Goal: Communication & Community: Answer question/provide support

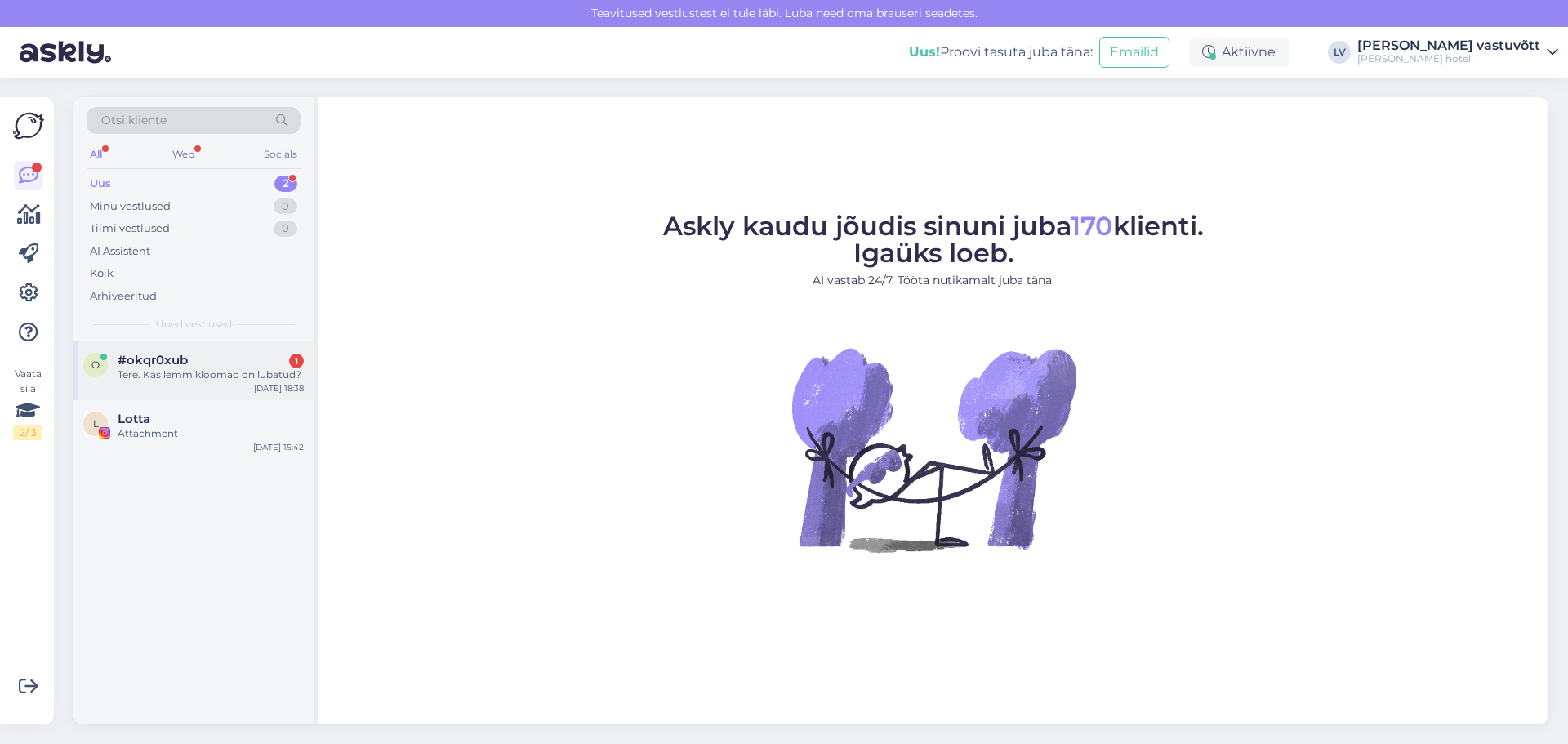
click at [172, 369] on div "Tere. Kas lemmikloomad on lubatud?" at bounding box center [210, 374] width 186 height 15
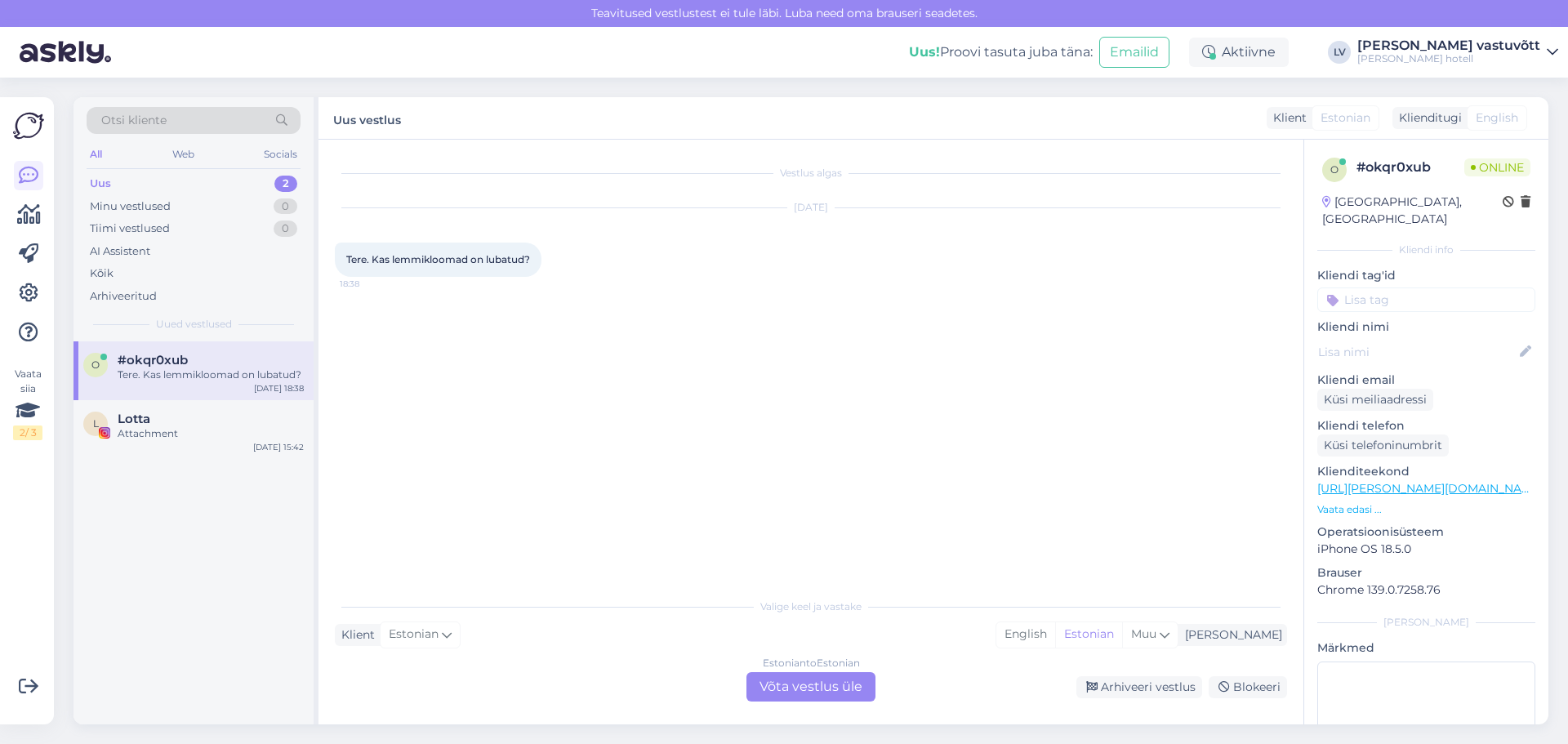
click at [787, 685] on div "Estonian to Estonian Võta vestlus üle" at bounding box center [810, 686] width 129 height 29
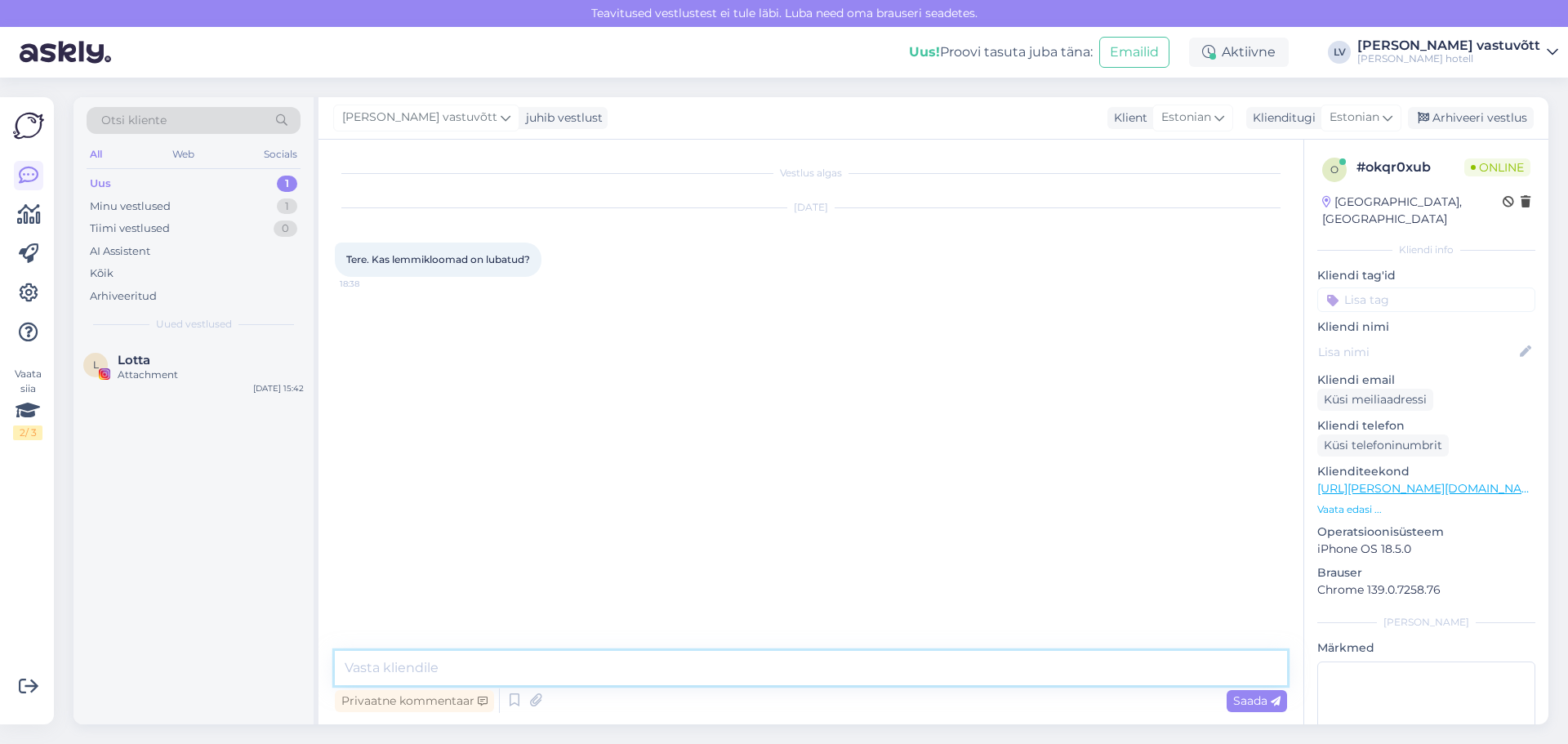
click at [413, 661] on textarea at bounding box center [811, 667] width 952 height 34
paste textarea "Tere, ... Täname Teid kirja eest! Lemmikloomad on meie hotellis lubatud, [PERSO…"
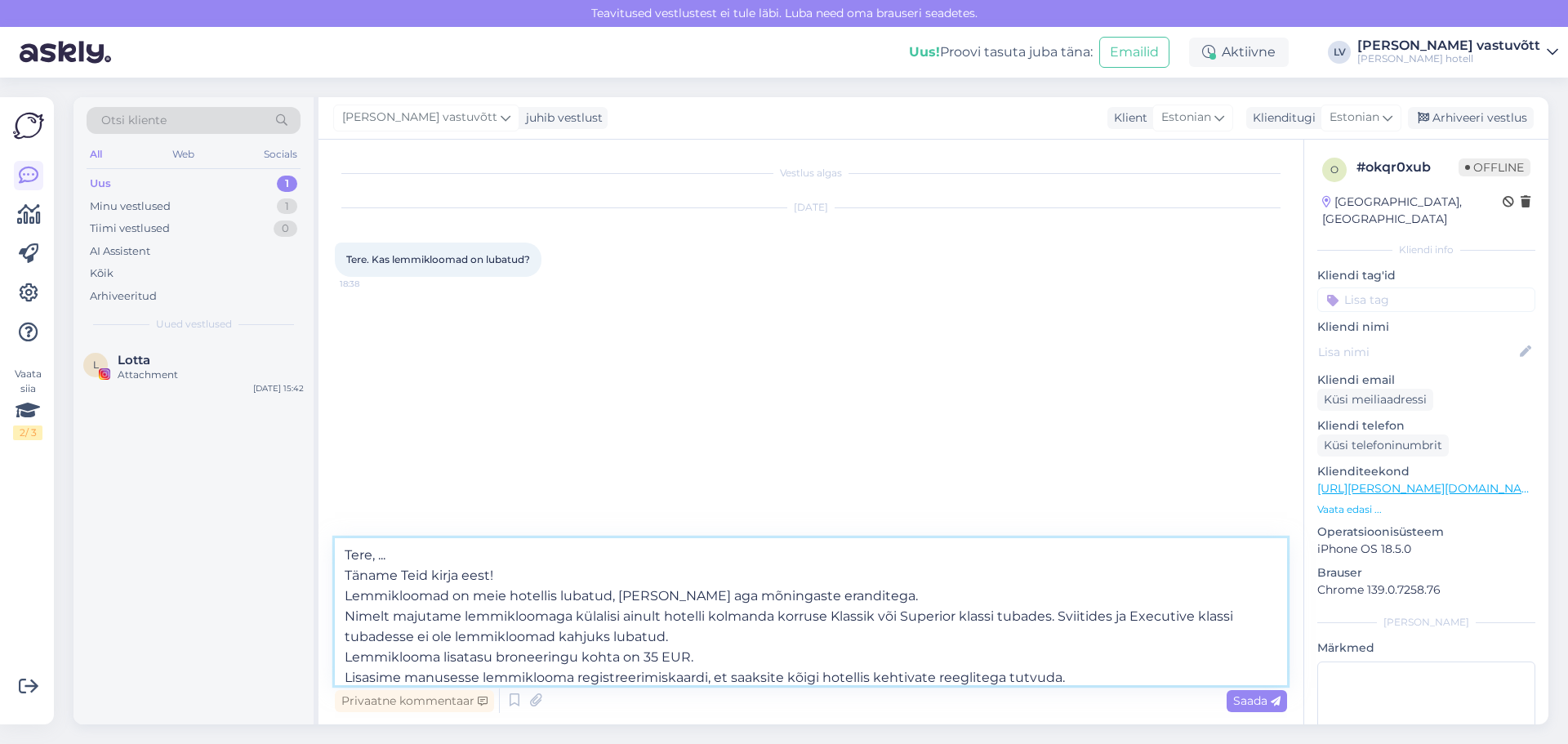
click at [412, 555] on textarea "Tere, ... Täname Teid kirja eest! Lemmikloomad on meie hotellis lubatud, [PERSO…" at bounding box center [811, 611] width 952 height 147
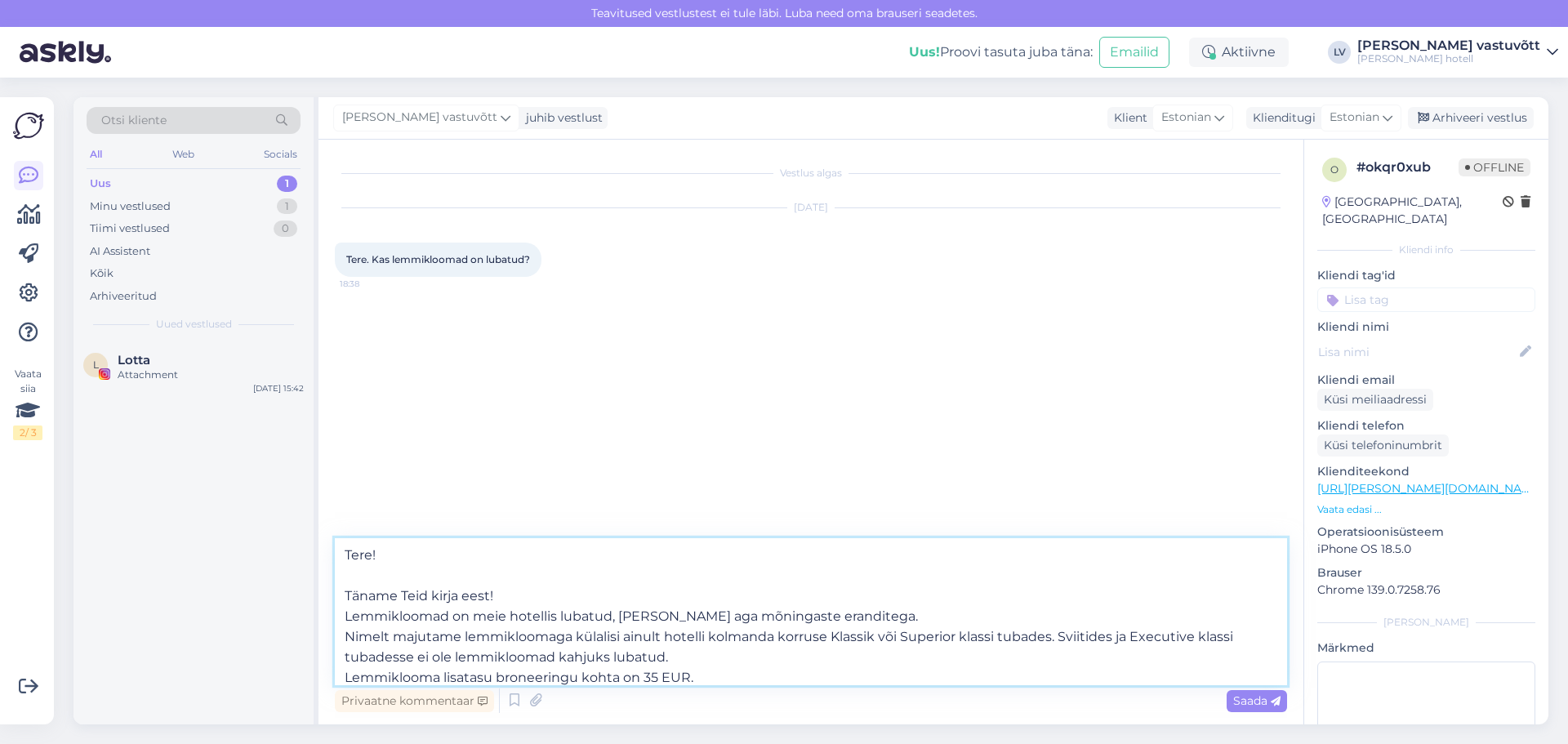
click at [525, 603] on textarea "Tere! Täname Teid kirja eest! Lemmikloomad on meie hotellis lubatud, [PERSON_NA…" at bounding box center [811, 611] width 952 height 147
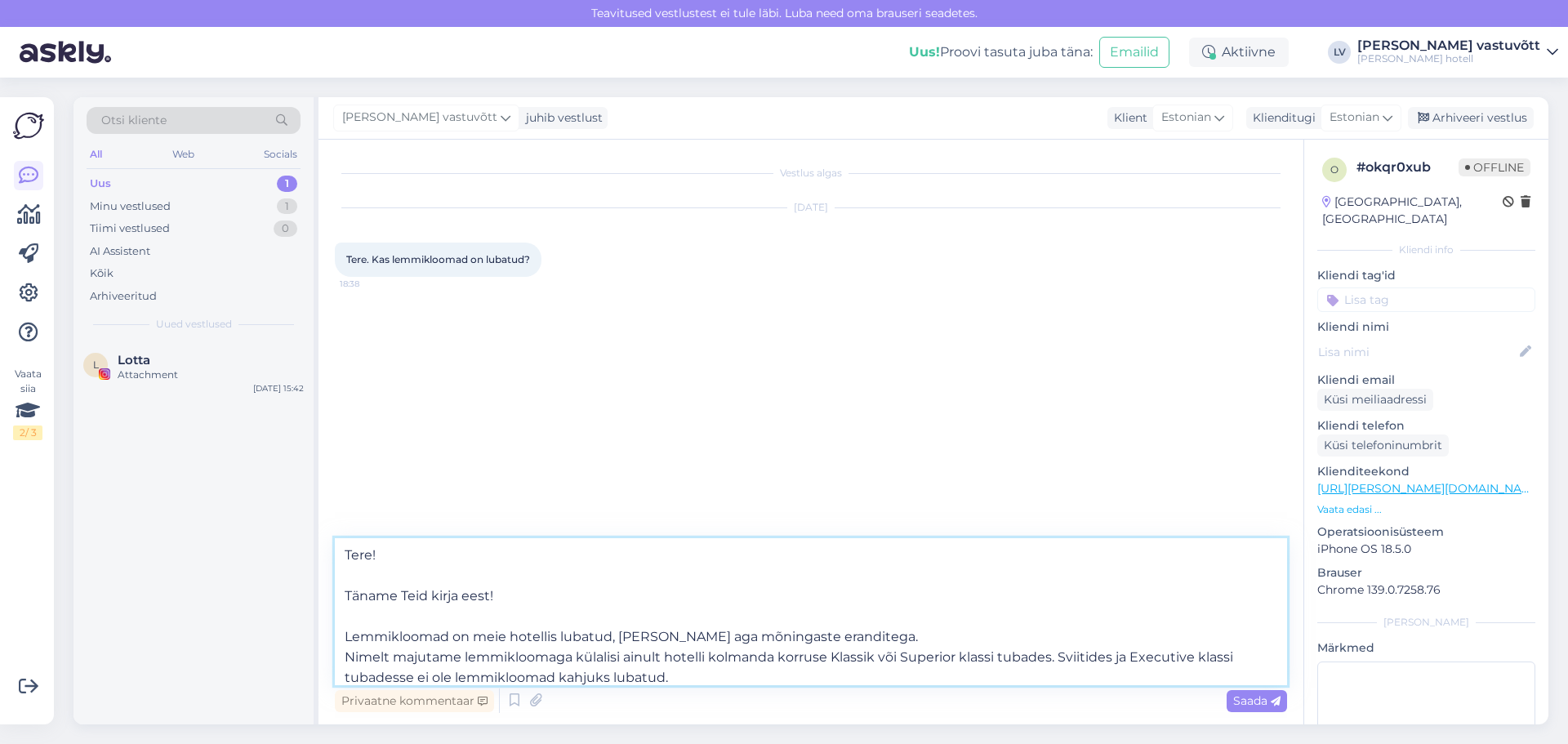
scroll to position [81, 0]
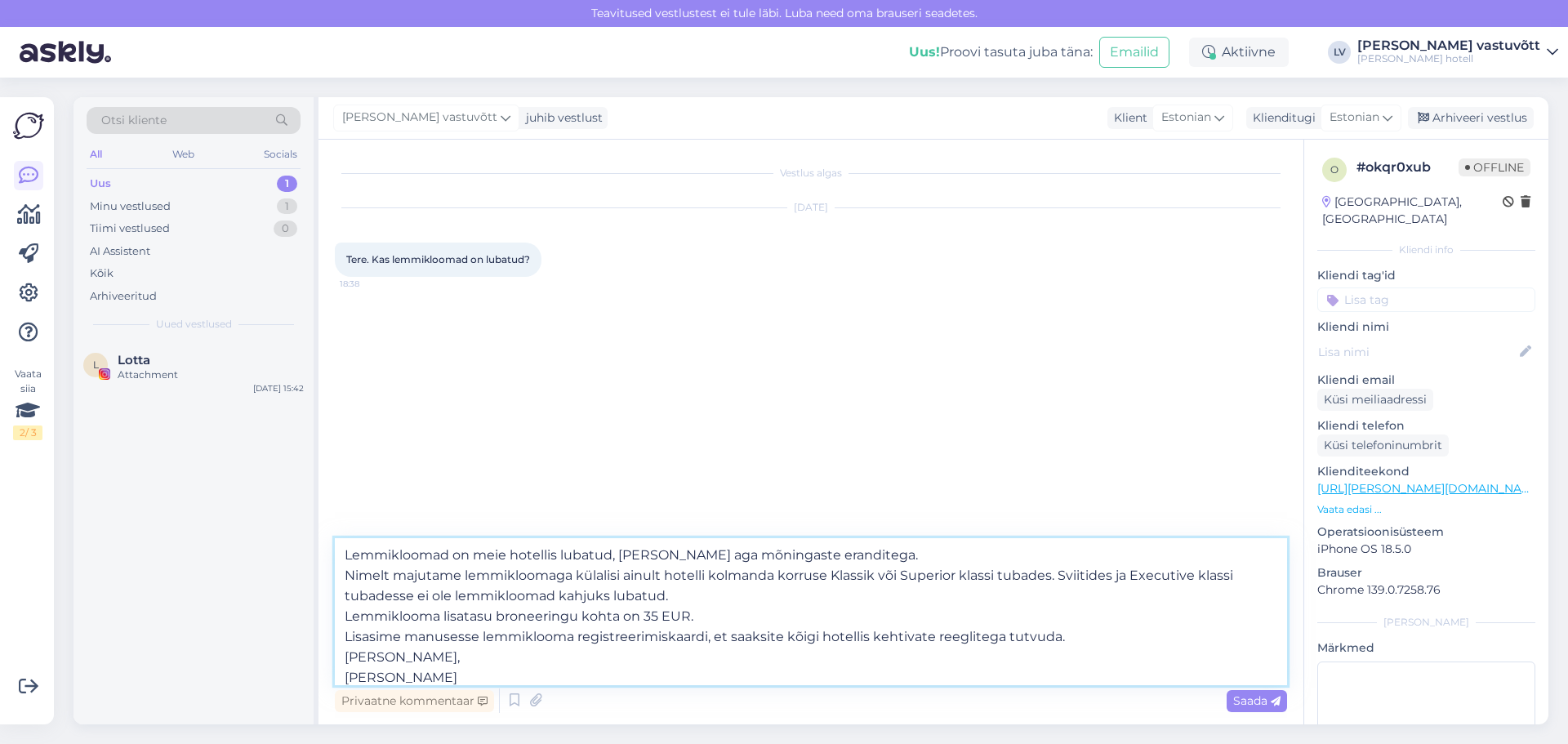
click at [848, 555] on textarea "Tere! Täname Teid kirja eest! Lemmikloomad on meie hotellis lubatud, [PERSON_NA…" at bounding box center [811, 611] width 952 height 147
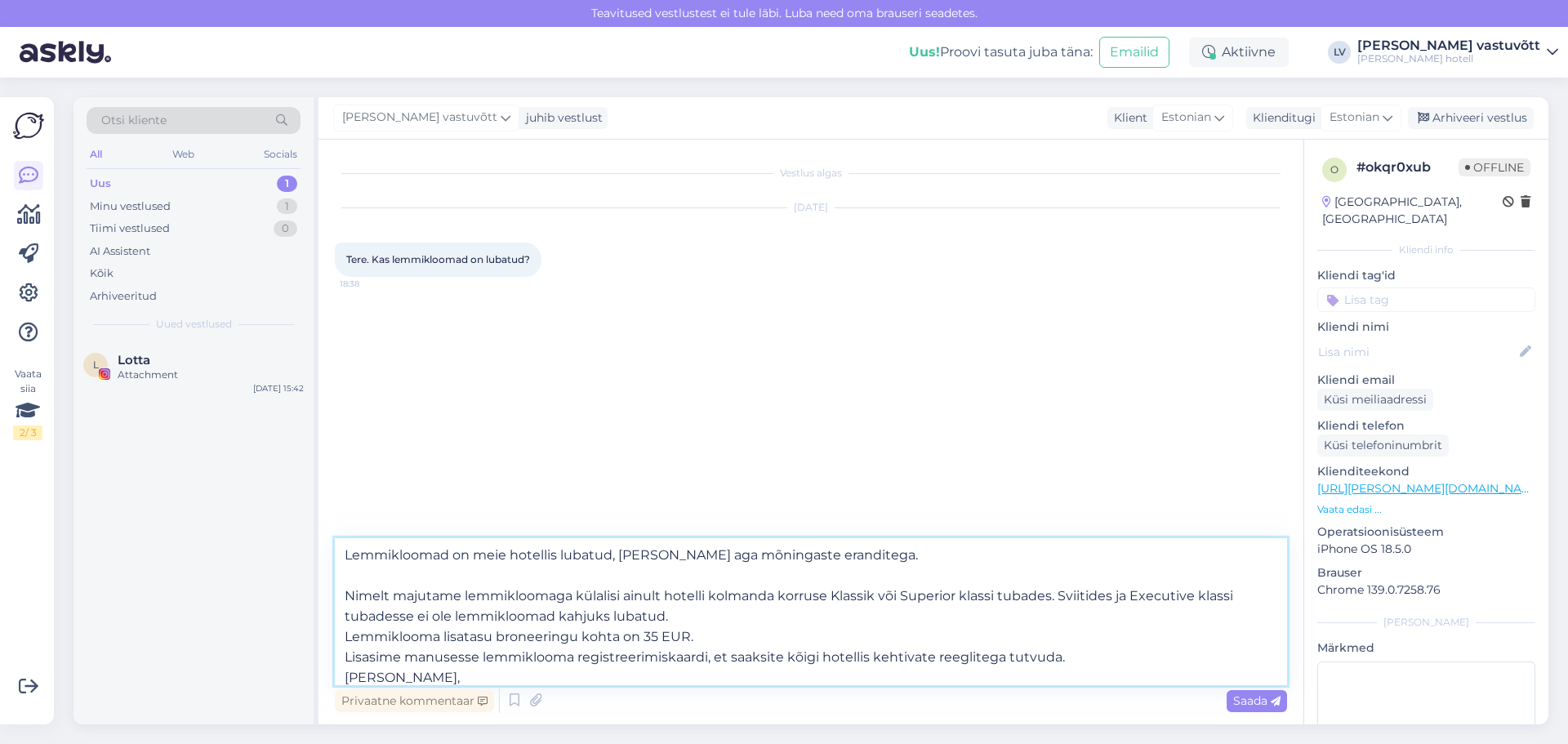
scroll to position [102, 0]
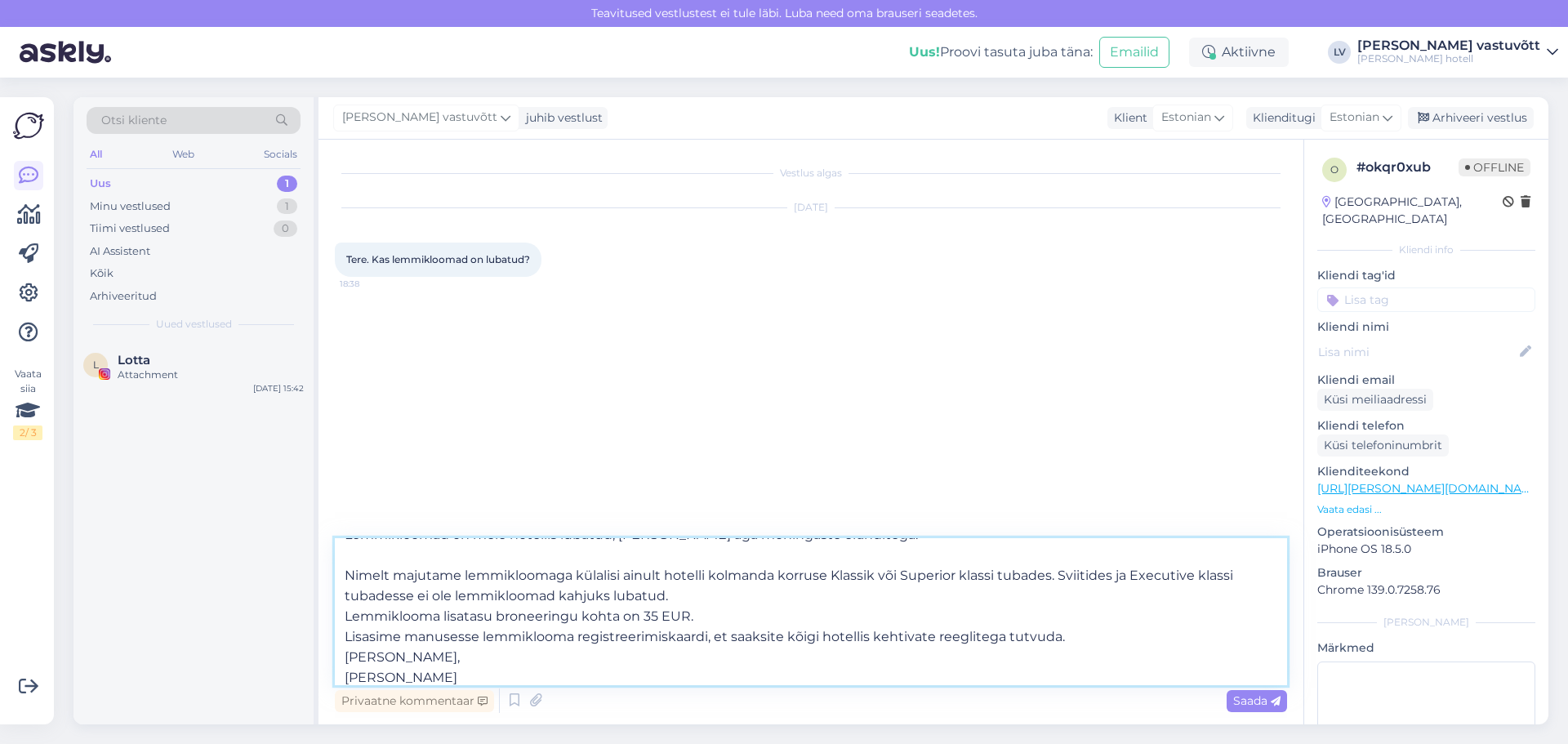
click at [687, 600] on textarea "Tere! Täname Teid kirja eest! Lemmikloomad on meie hotellis lubatud, [PERSON_NA…" at bounding box center [811, 611] width 952 height 147
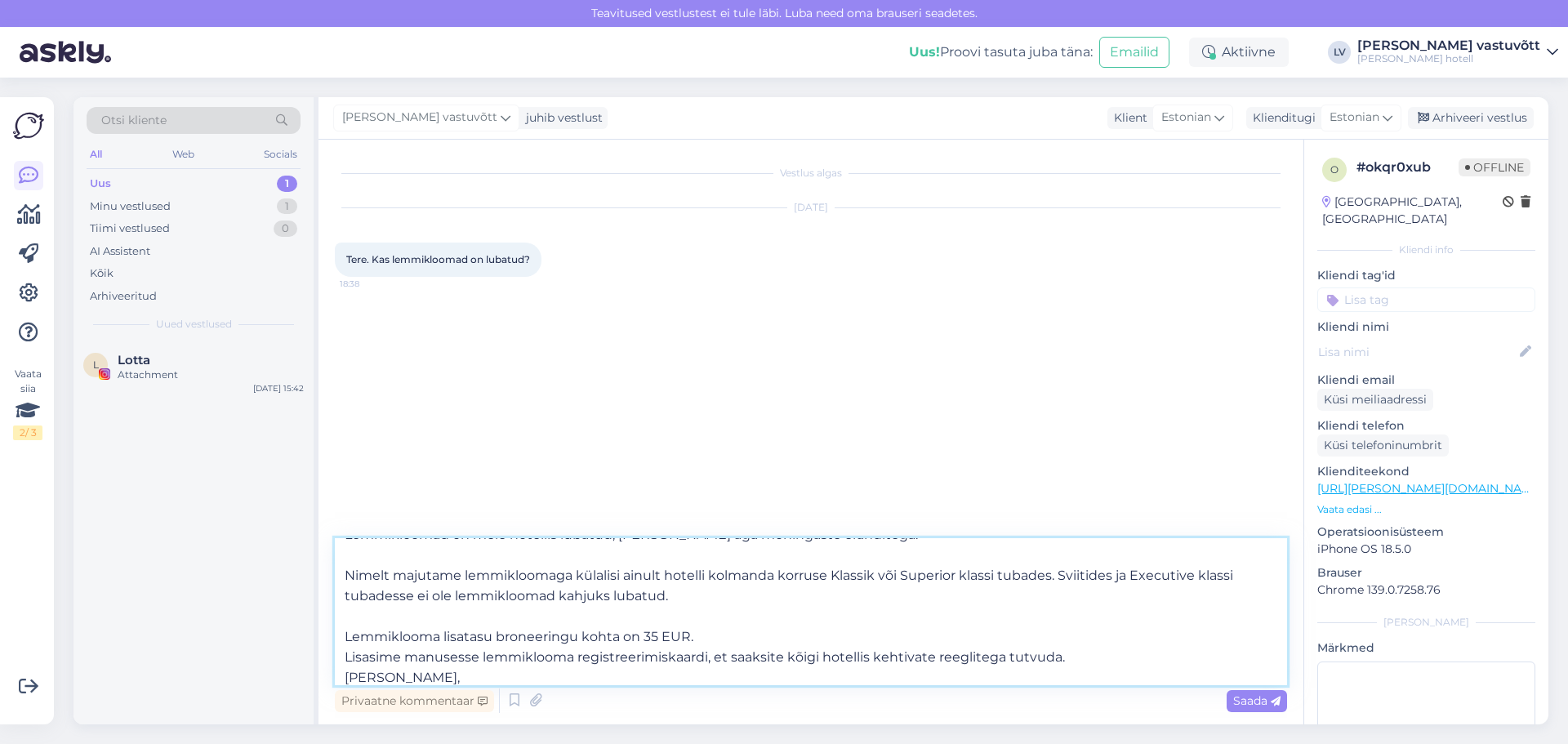
scroll to position [152, 0]
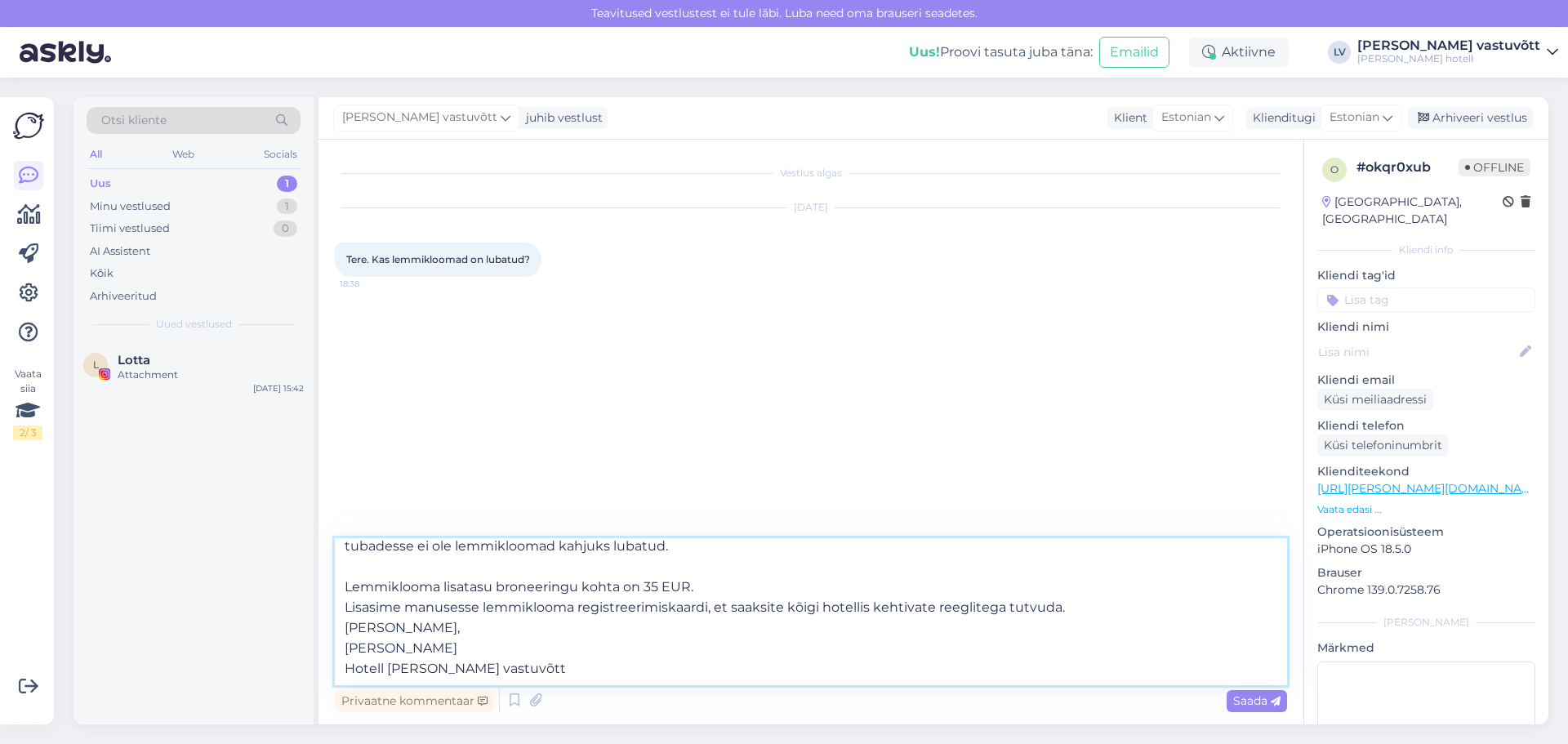
drag, startPoint x: 1071, startPoint y: 658, endPoint x: 338, endPoint y: 610, distance: 734.6
click at [338, 610] on textarea "Tere! Täname Teid kirja eest! Lemmikloomad on meie hotellis lubatud, [PERSON_NA…" at bounding box center [811, 611] width 952 height 147
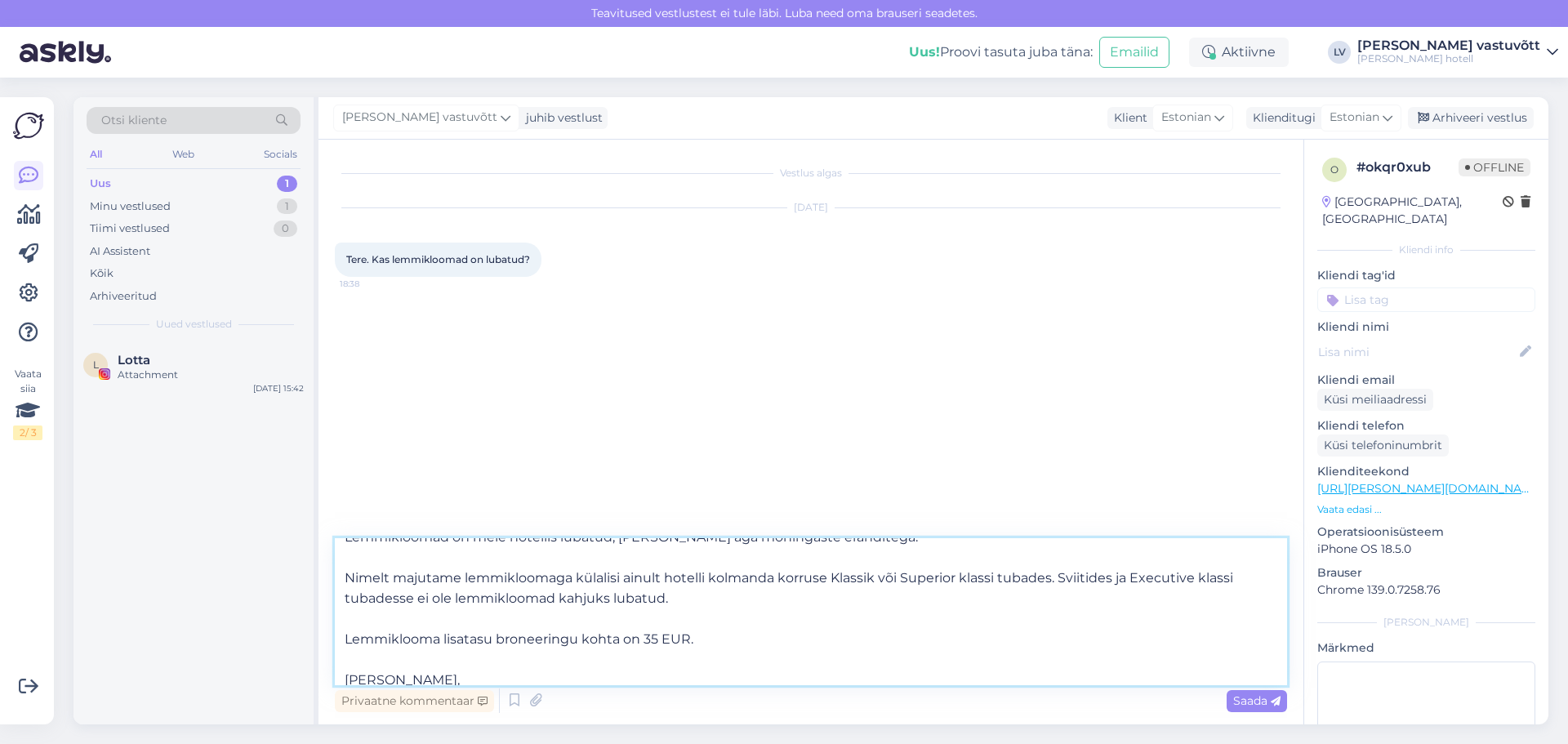
scroll to position [71, 0]
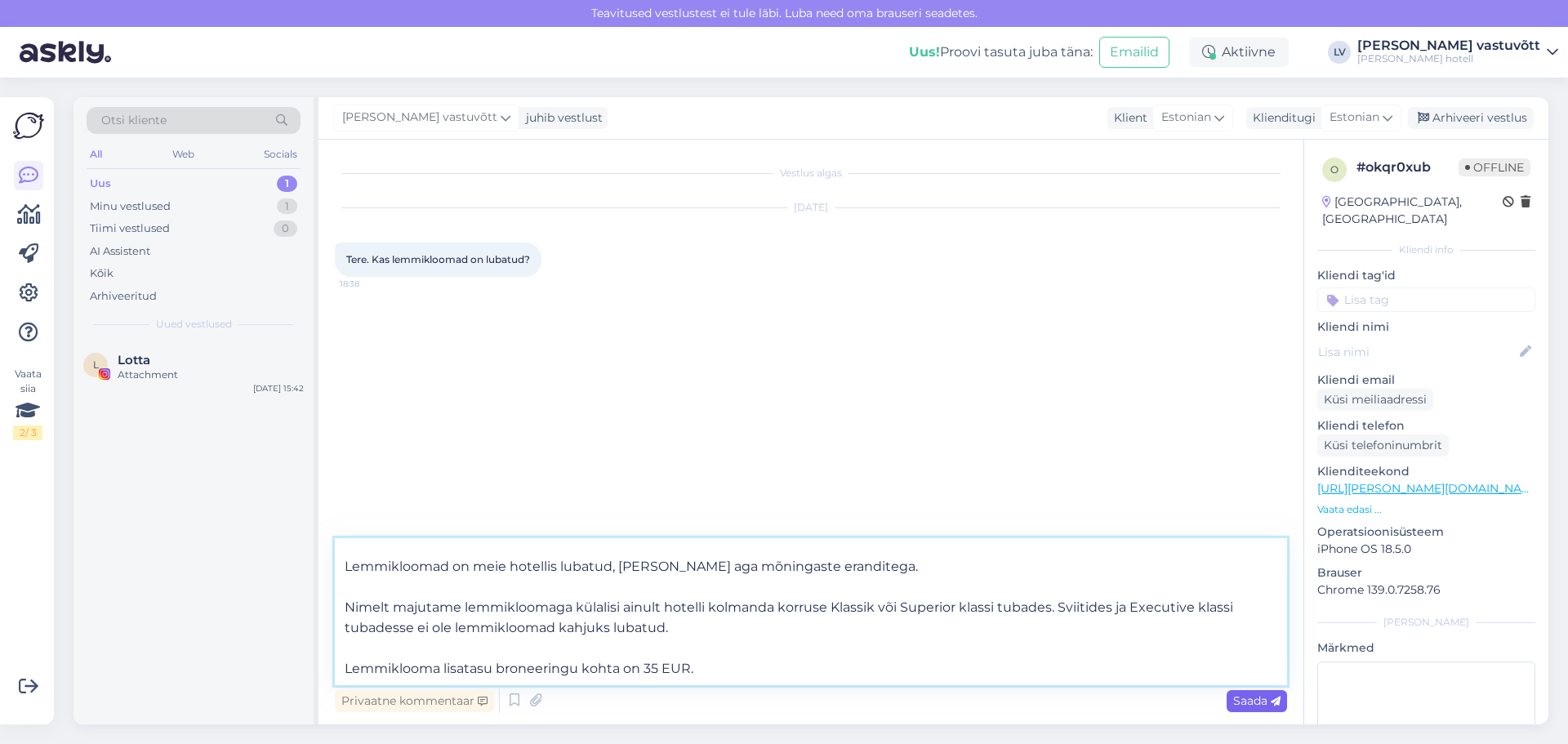
type textarea "Tere! Täname Teid kirja eest! Lemmikloomad on meie hotellis lubatud, [PERSON_NA…"
click at [1255, 699] on span "Saada" at bounding box center [1256, 699] width 47 height 15
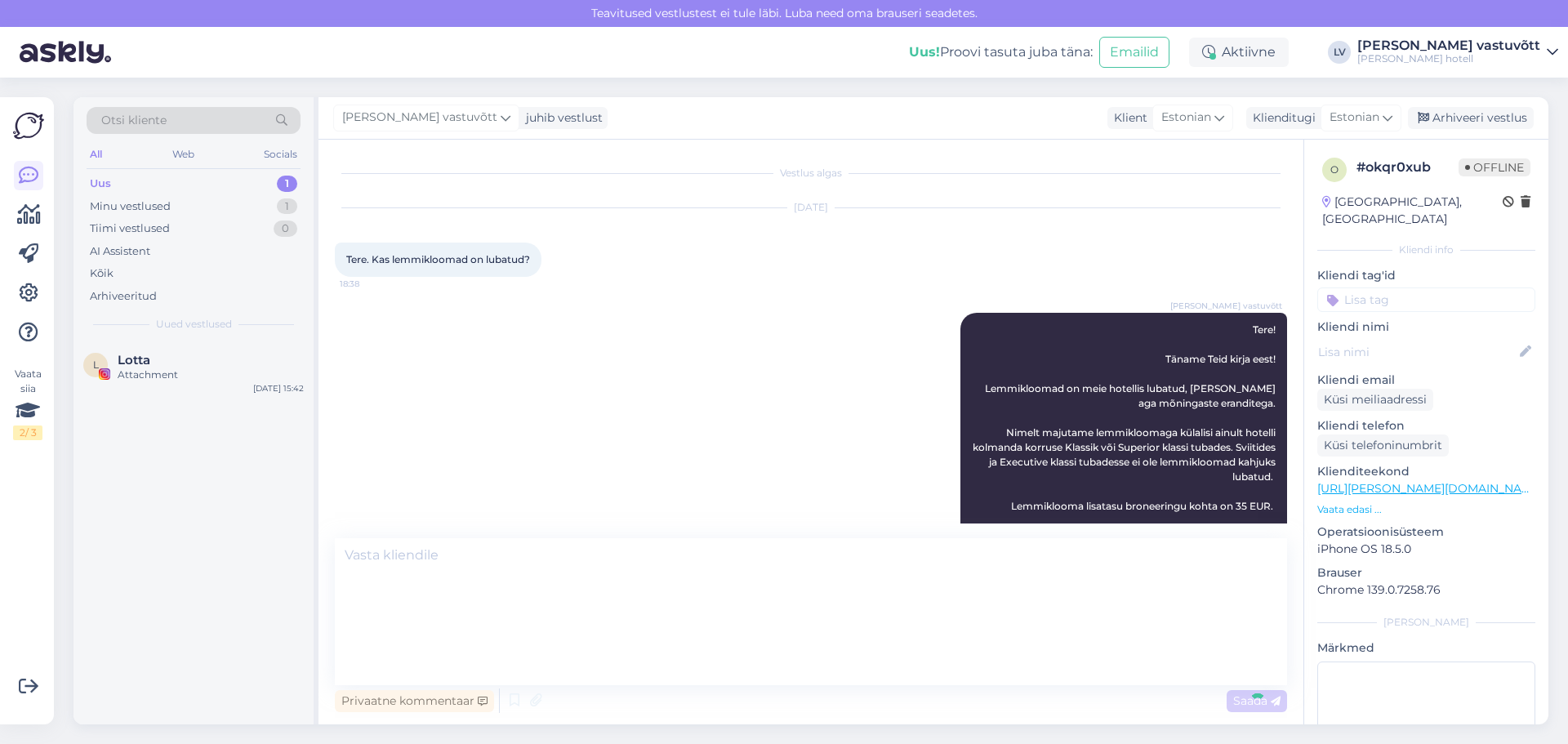
scroll to position [0, 0]
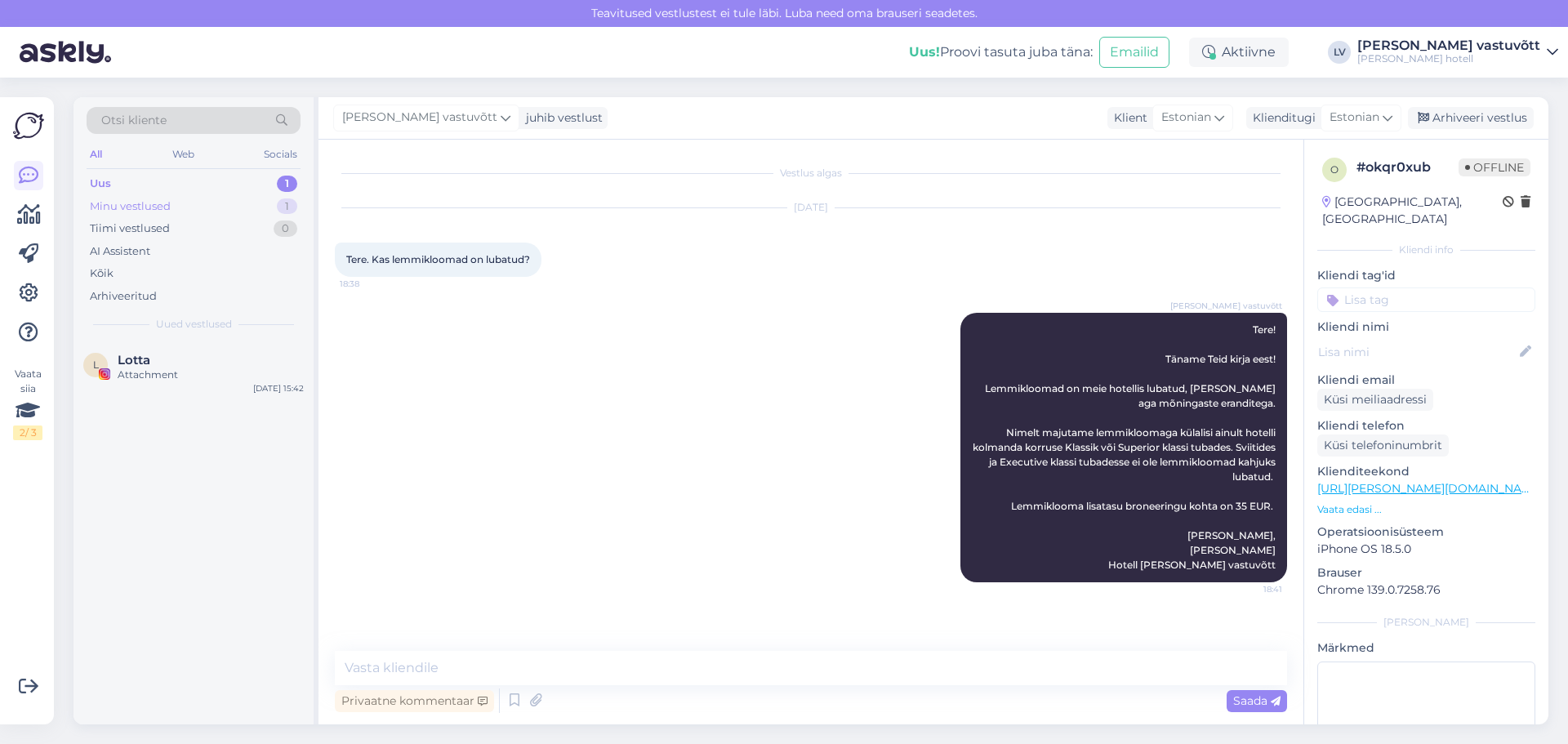
click at [197, 203] on div "Minu vestlused 1" at bounding box center [193, 207] width 214 height 23
click at [199, 378] on div "Tere! Täname Teid kirja eest! Lemmikloomad on meie hotellis lubatud, [PERSON_NA…" at bounding box center [210, 382] width 186 height 29
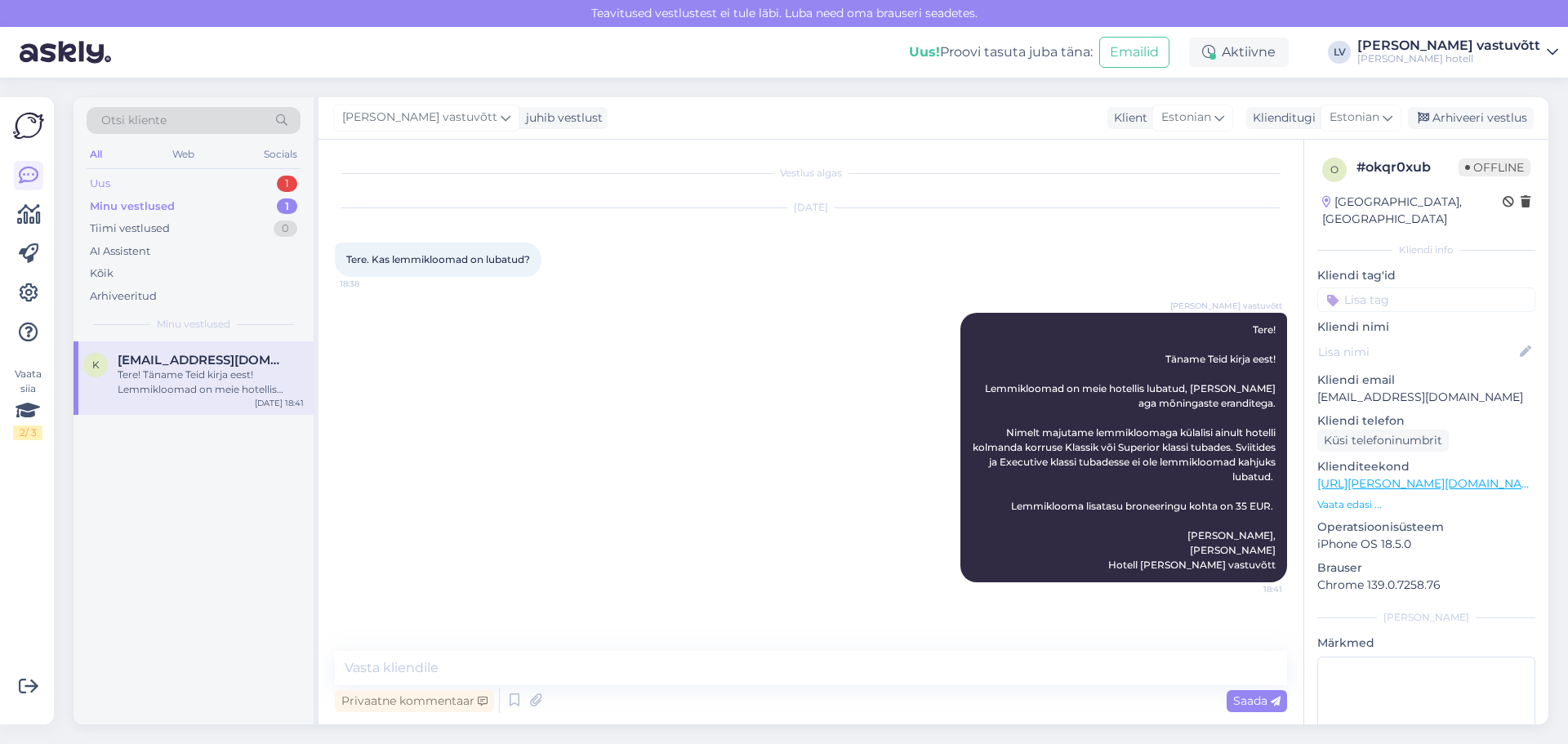
click at [143, 192] on div "Uus 1" at bounding box center [193, 184] width 214 height 23
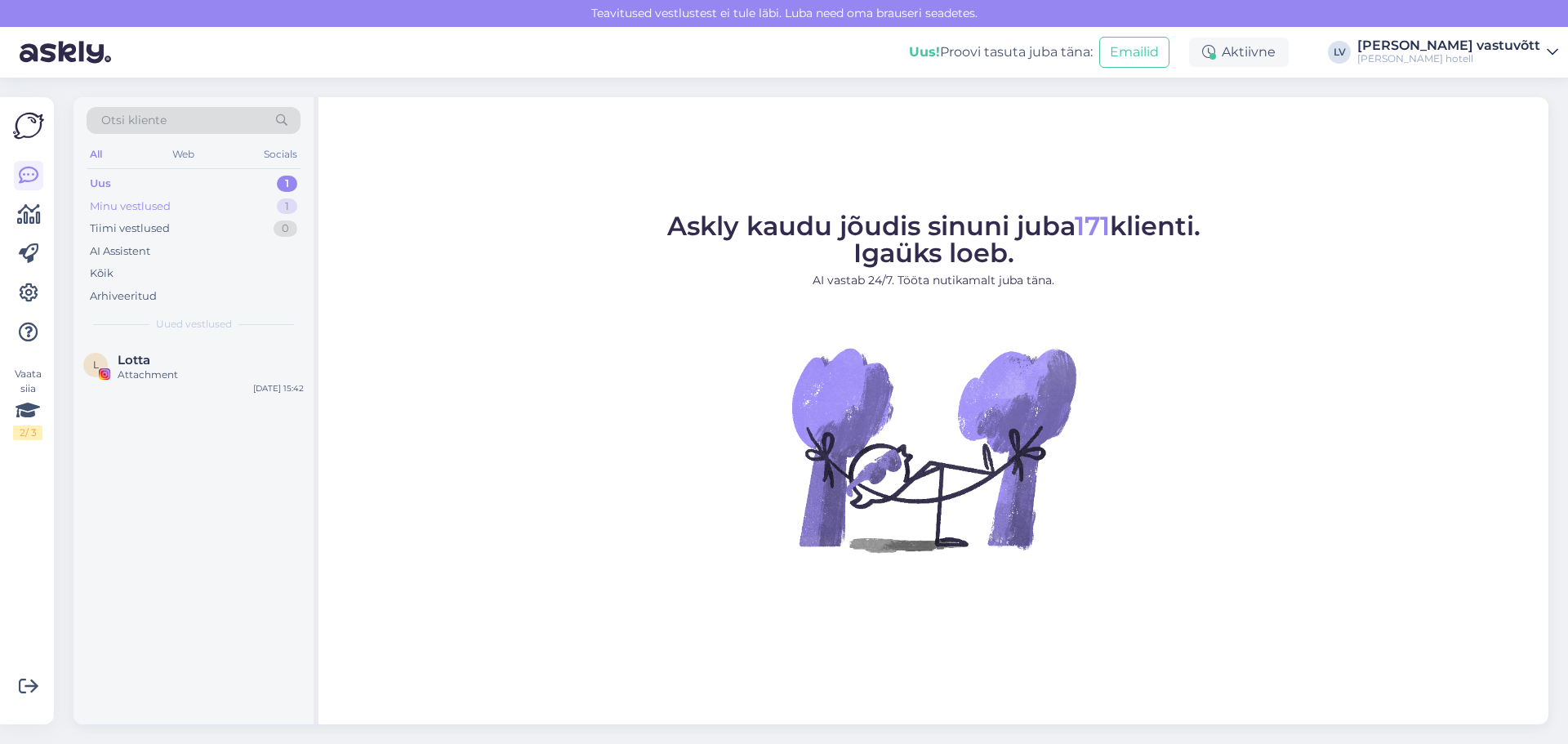
click at [225, 195] on div "Minu vestlused 1" at bounding box center [193, 207] width 214 height 23
click at [231, 383] on div "Tere! Täname Teid kirja eest! Lemmikloomad on meie hotellis lubatud, [PERSON_NA…" at bounding box center [210, 382] width 186 height 29
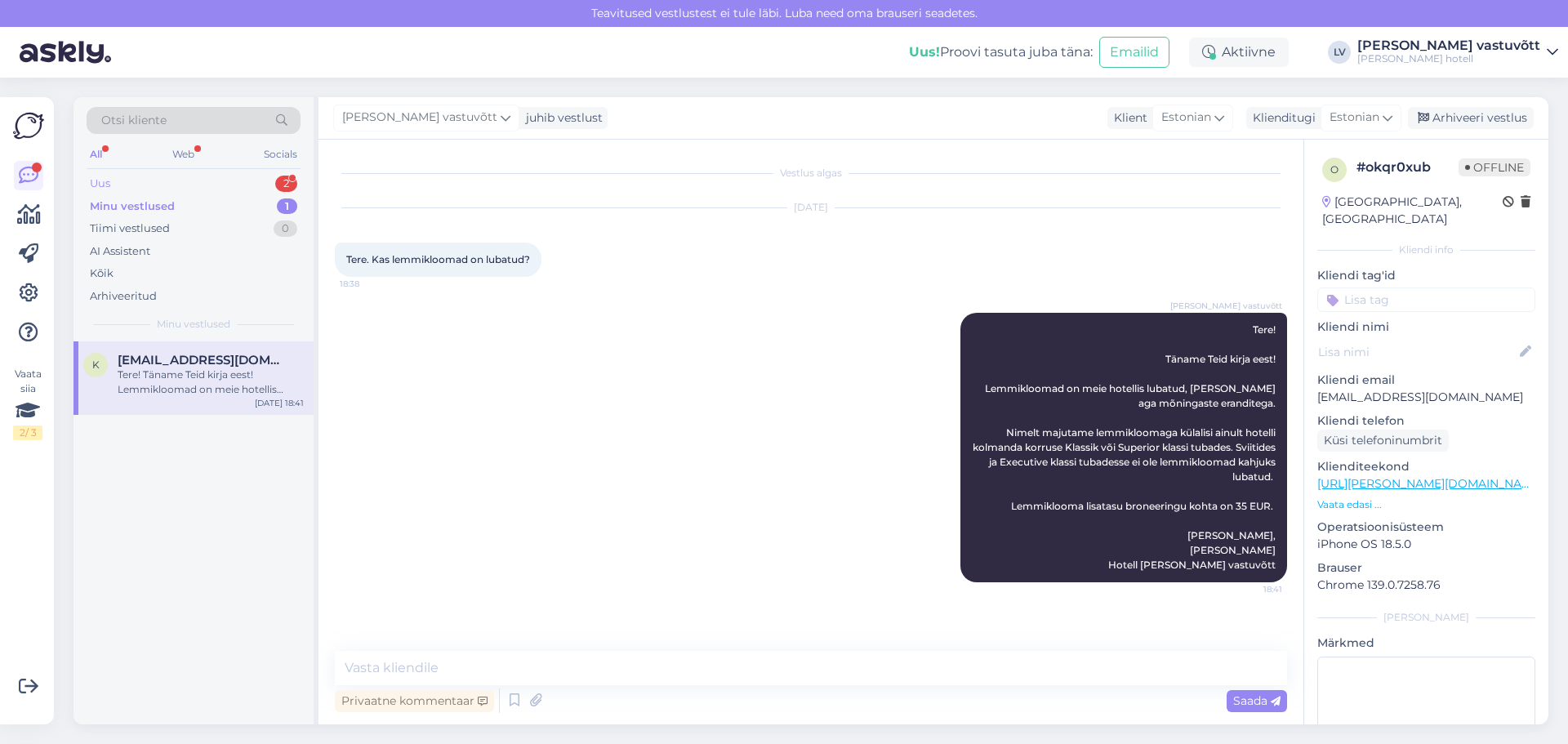
click at [244, 180] on div "Uus 2" at bounding box center [193, 184] width 214 height 23
click at [229, 372] on div "Mis [PERSON_NAME] avatakse laupäeval spaa?" at bounding box center [210, 382] width 186 height 29
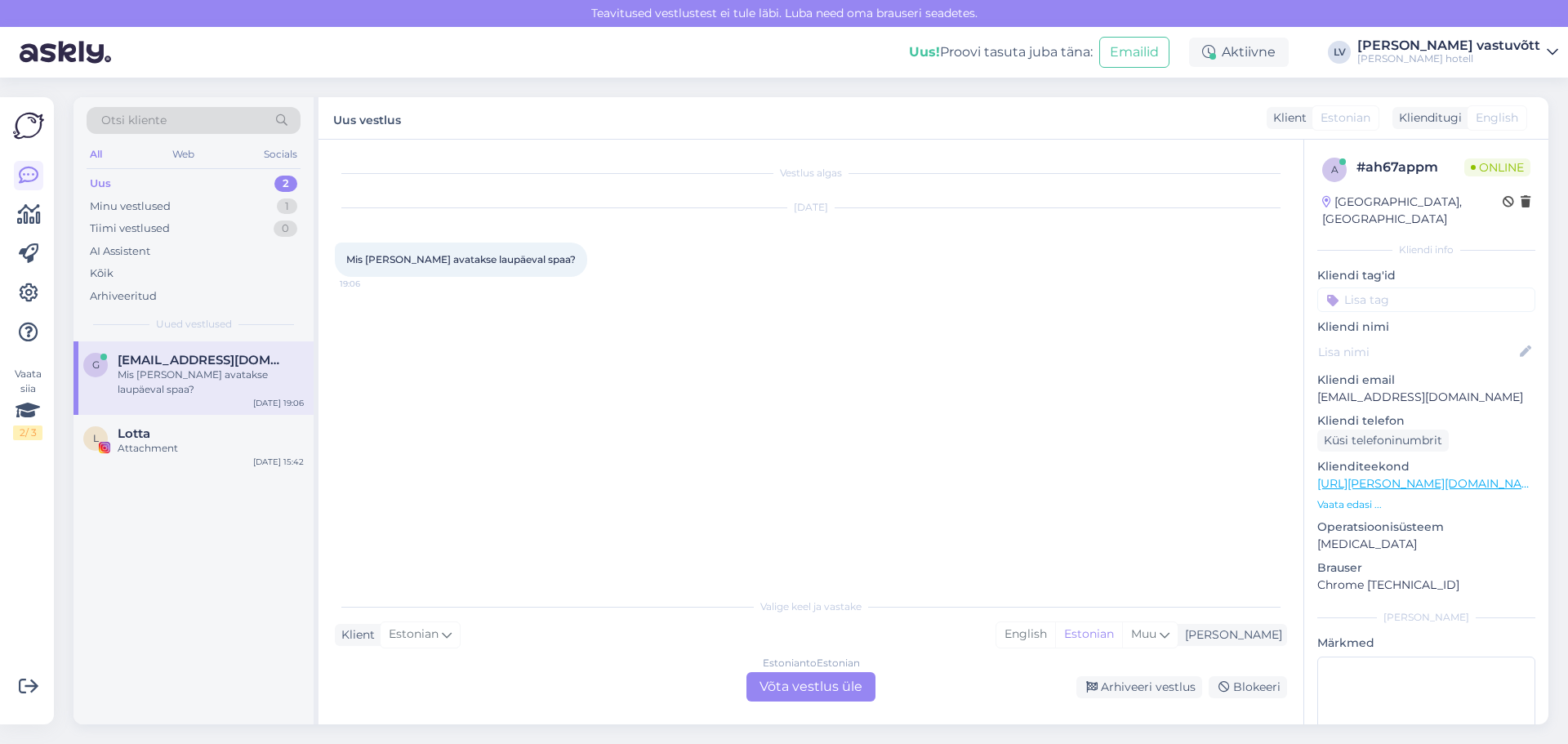
click at [838, 688] on div "Estonian to Estonian Võta vestlus üle" at bounding box center [810, 686] width 129 height 29
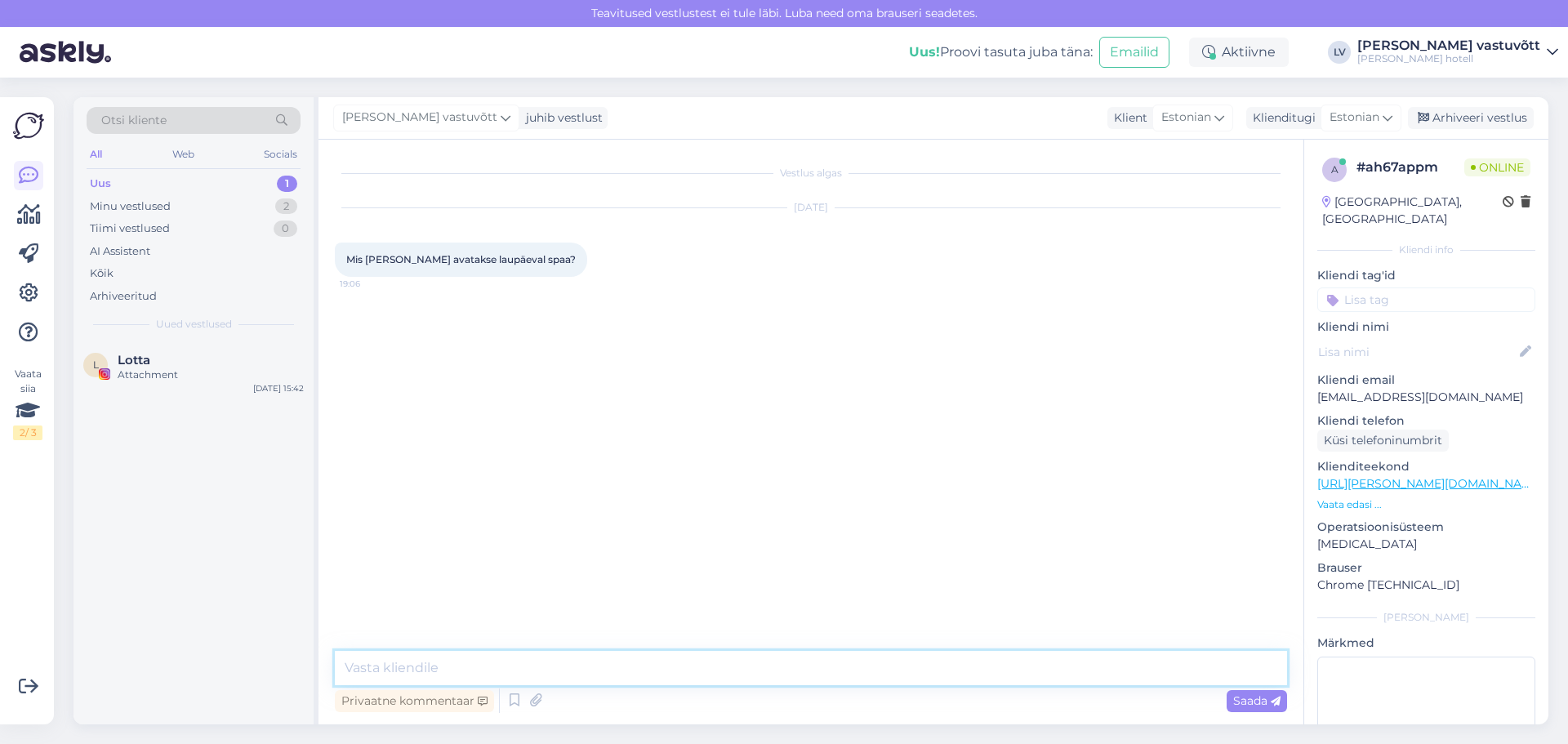
click at [494, 675] on textarea at bounding box center [811, 667] width 952 height 34
type textarea "Tere! Spaa avame laupäevl hommikul kell 7:30-11.00 ja uuesti kella 15:00-23:00n…"
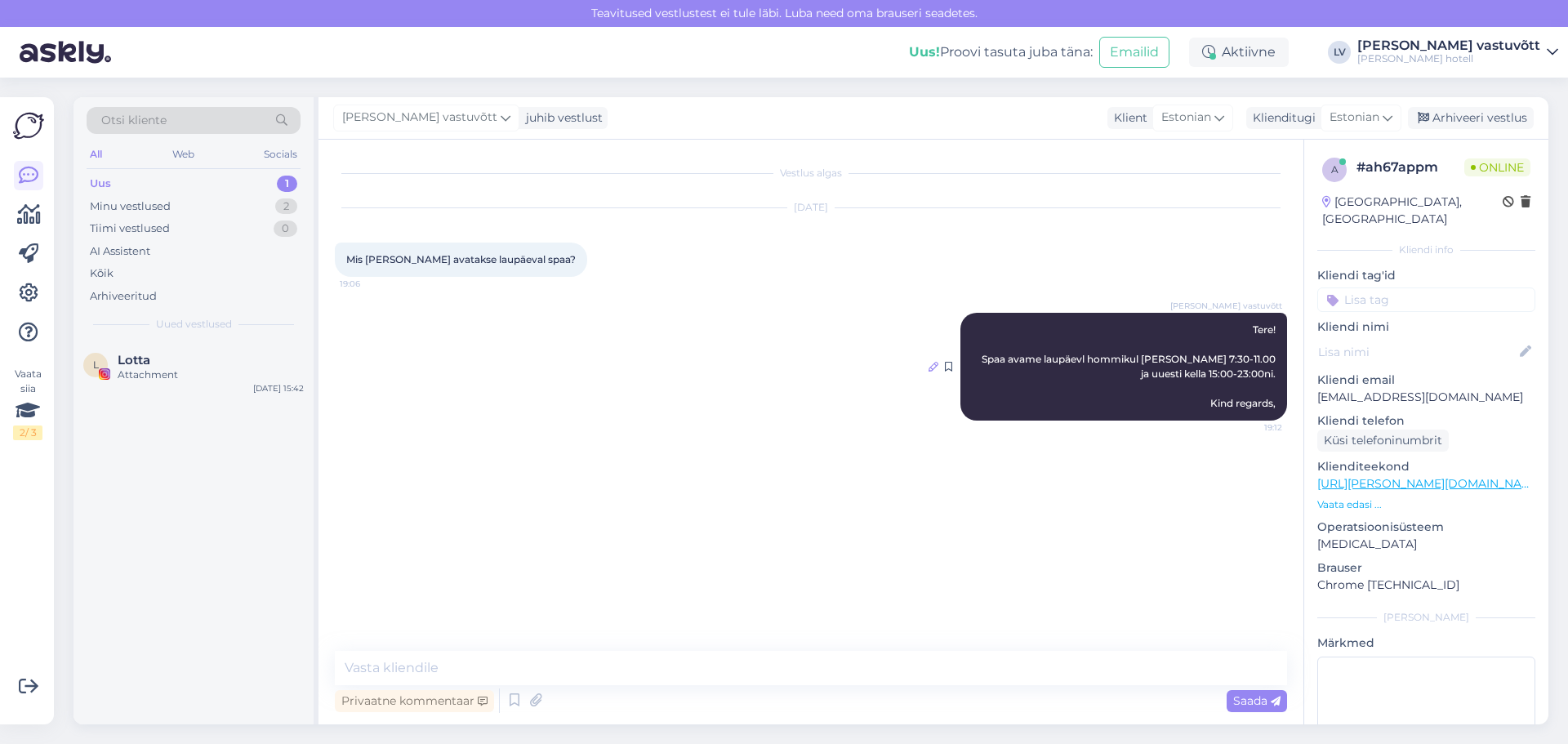
click at [935, 367] on icon at bounding box center [933, 367] width 10 height 10
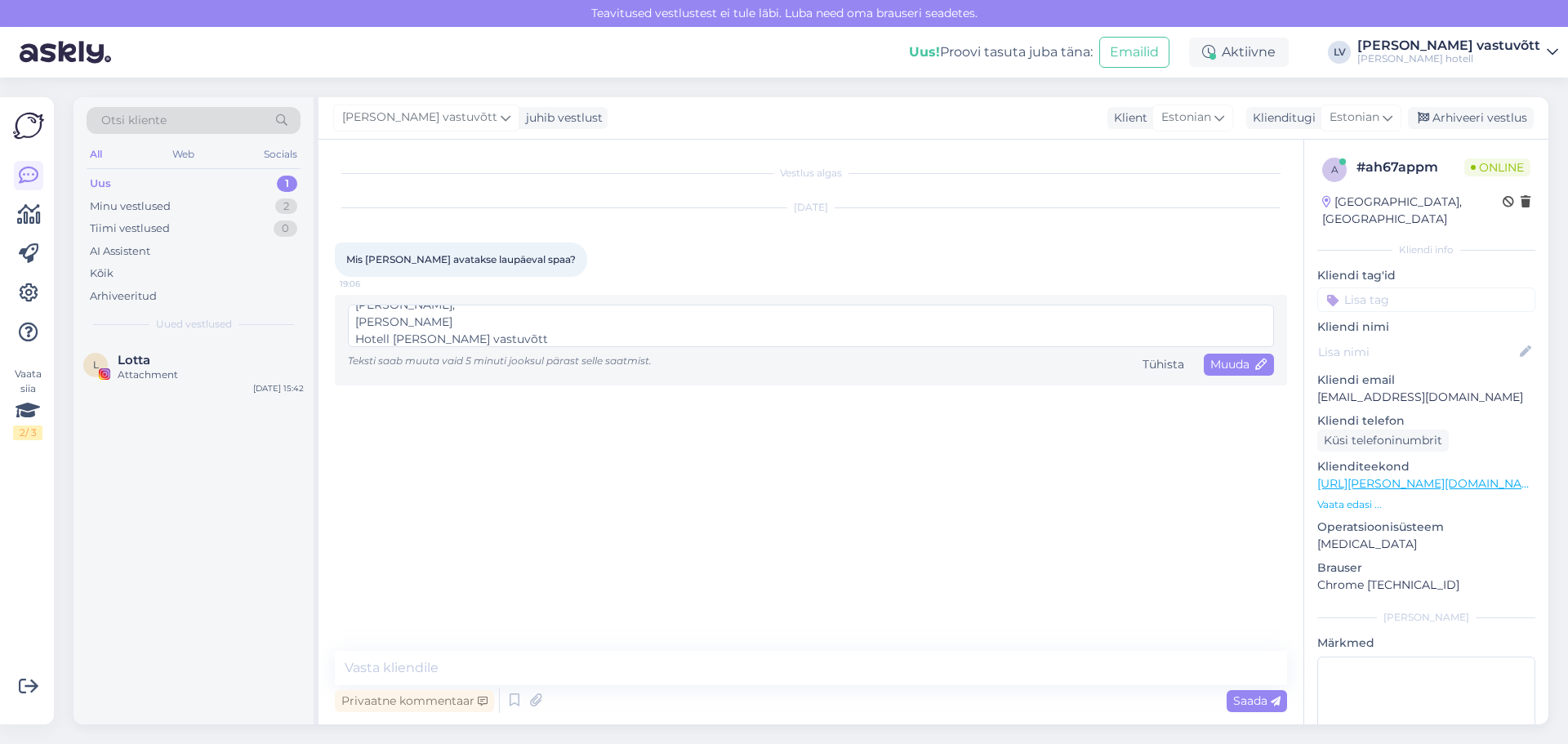
scroll to position [98, 0]
type textarea "Tere! Spaa avame laupäevl hommikul [PERSON_NAME] 7:30-11.00 ja uuesti kella 15:…"
click at [1240, 364] on span "Muuda" at bounding box center [1238, 364] width 57 height 15
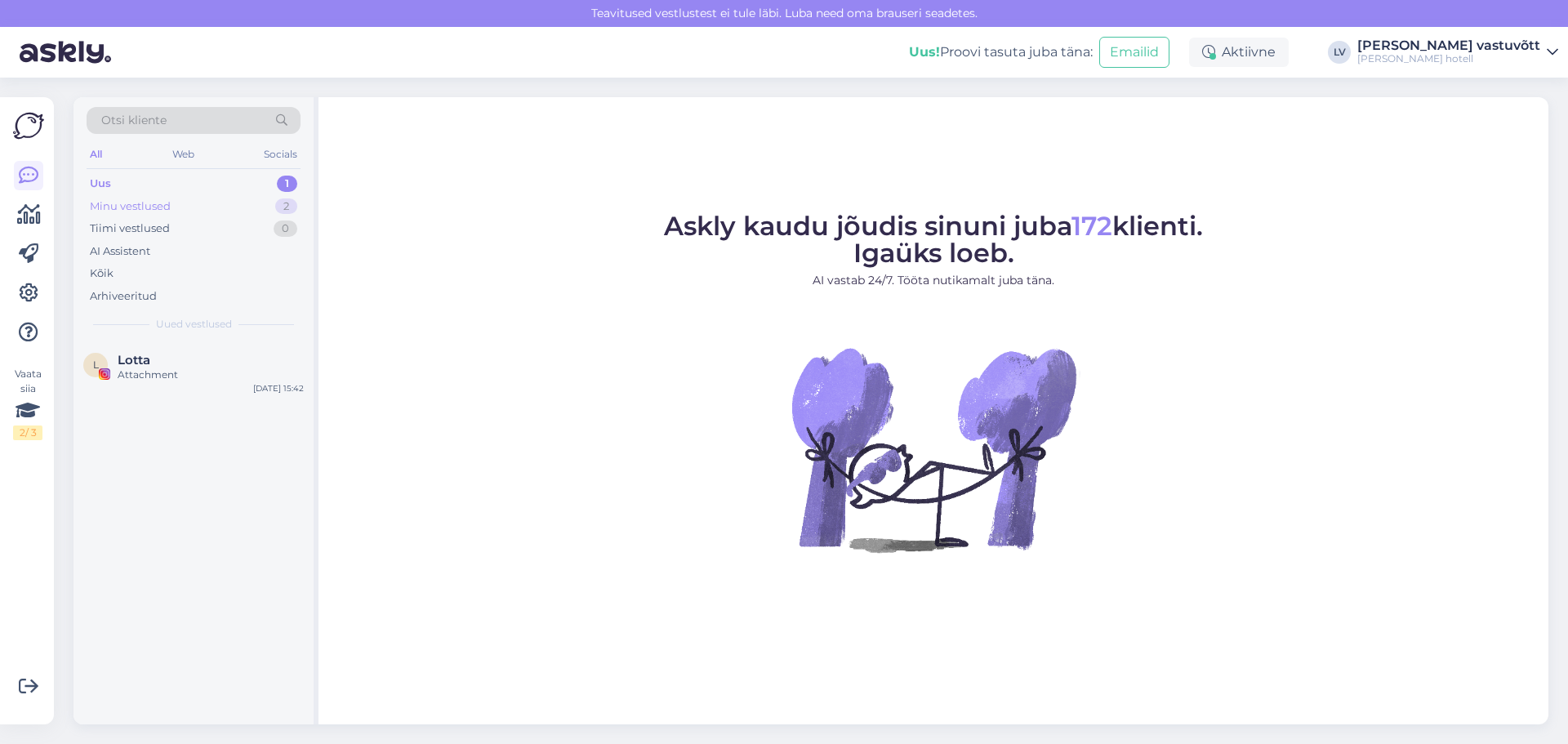
click at [234, 208] on div "Minu vestlused 2" at bounding box center [193, 207] width 214 height 23
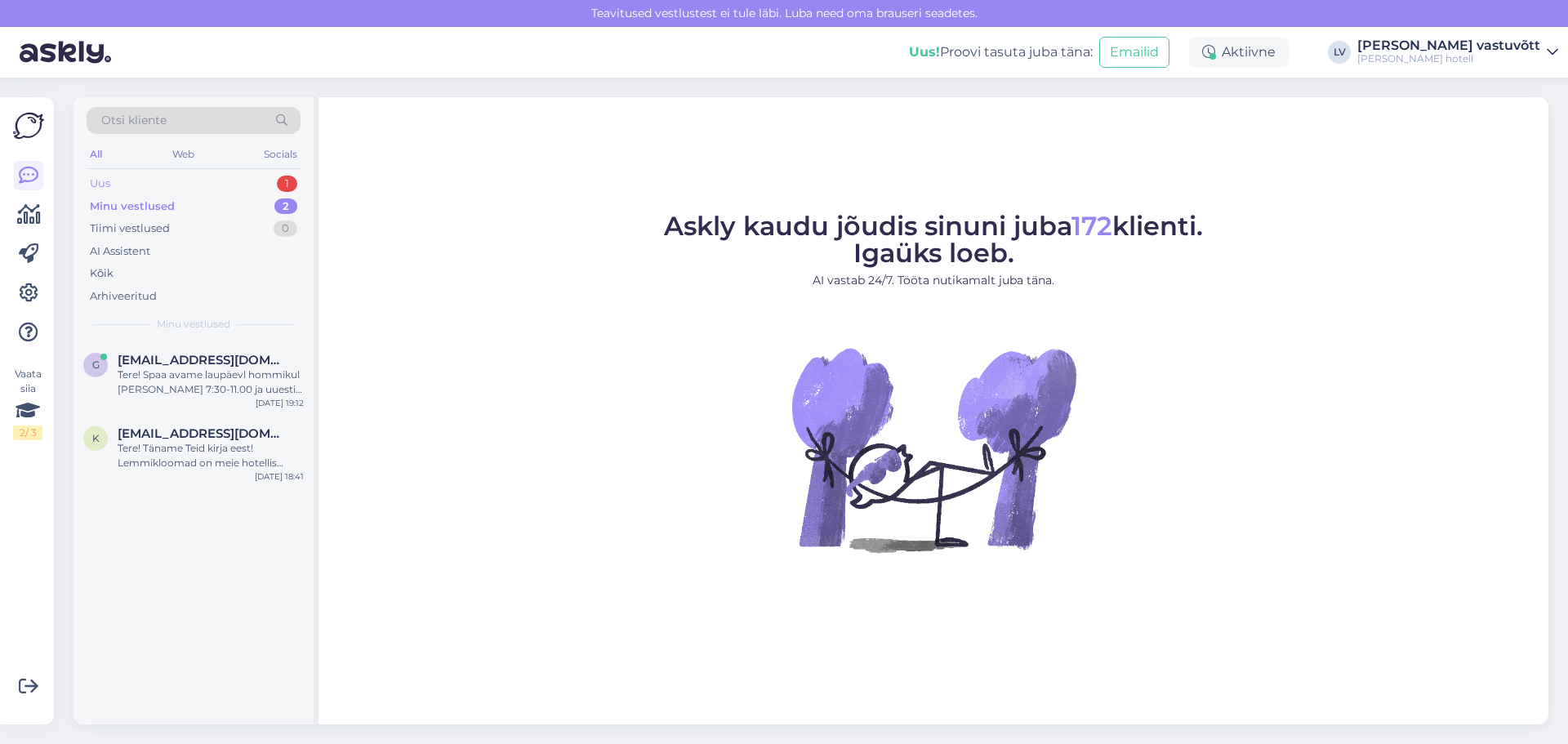
click at [221, 188] on div "Uus 1" at bounding box center [193, 184] width 214 height 23
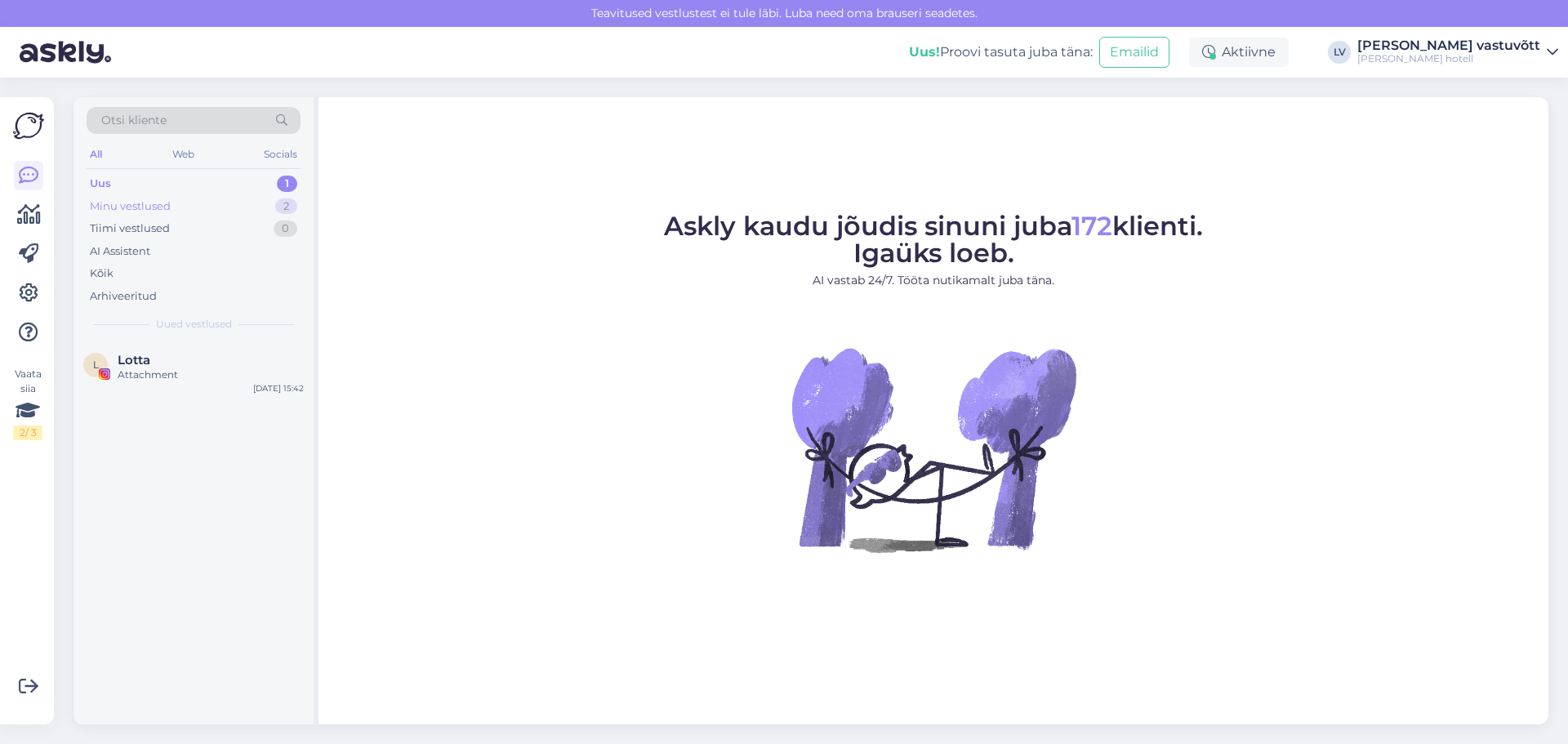
click at [222, 207] on div "Minu vestlused 2" at bounding box center [193, 207] width 214 height 23
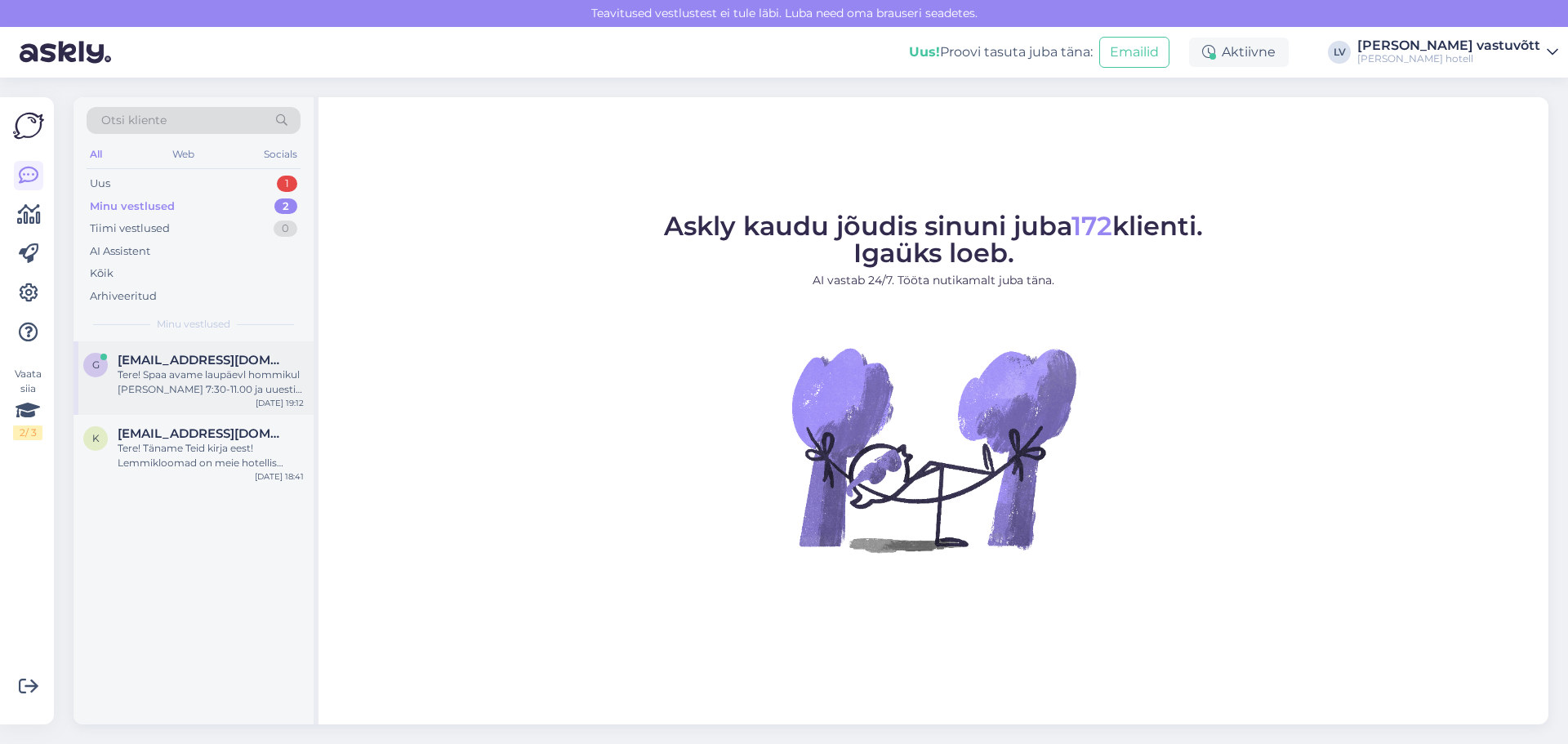
click at [216, 392] on div "Tere! Spaa avame laupäevl hommikul [PERSON_NAME] 7:30-11.00 ja uuesti kella 15:…" at bounding box center [210, 382] width 186 height 29
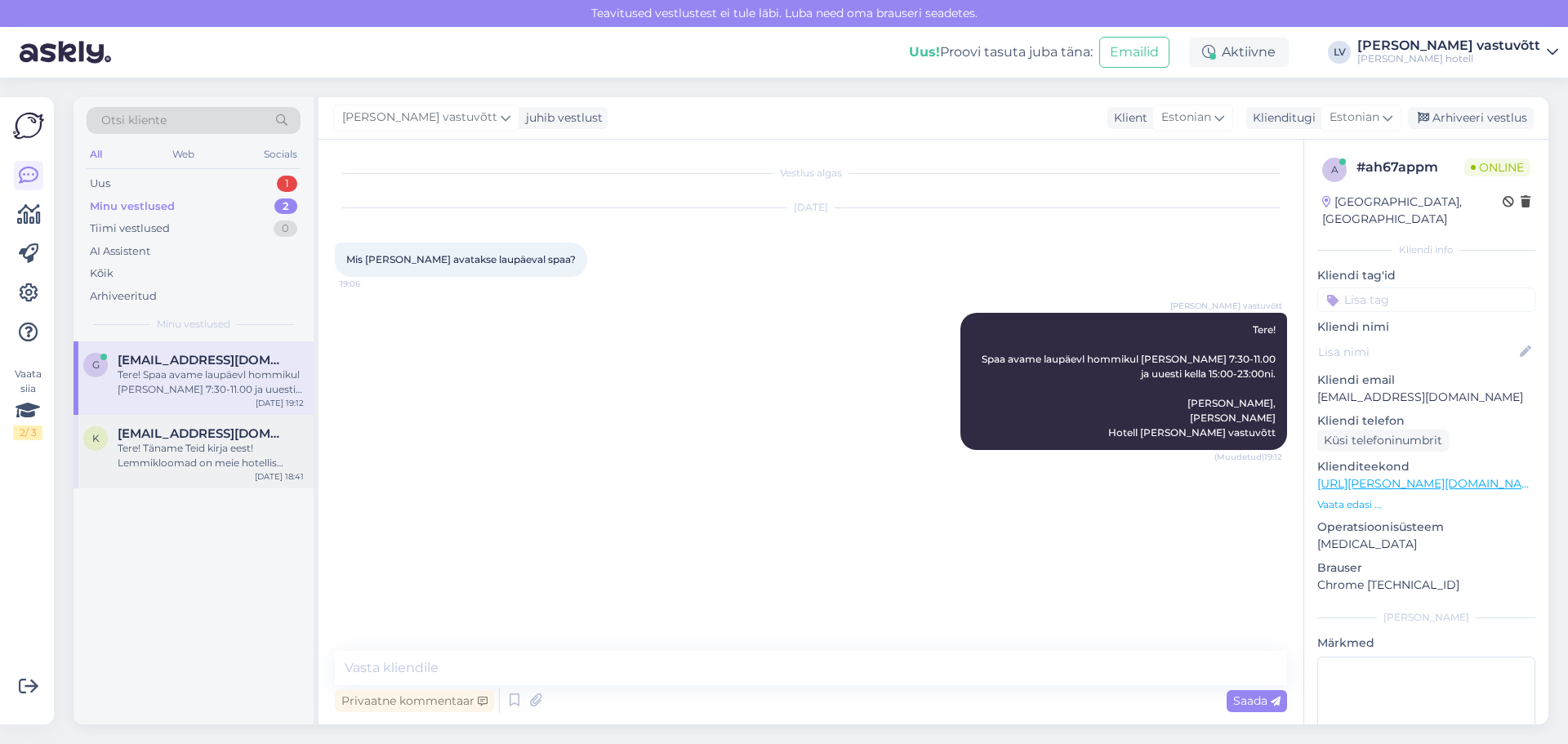
click at [219, 439] on span "[EMAIL_ADDRESS][DOMAIN_NAME]" at bounding box center [201, 432] width 169 height 15
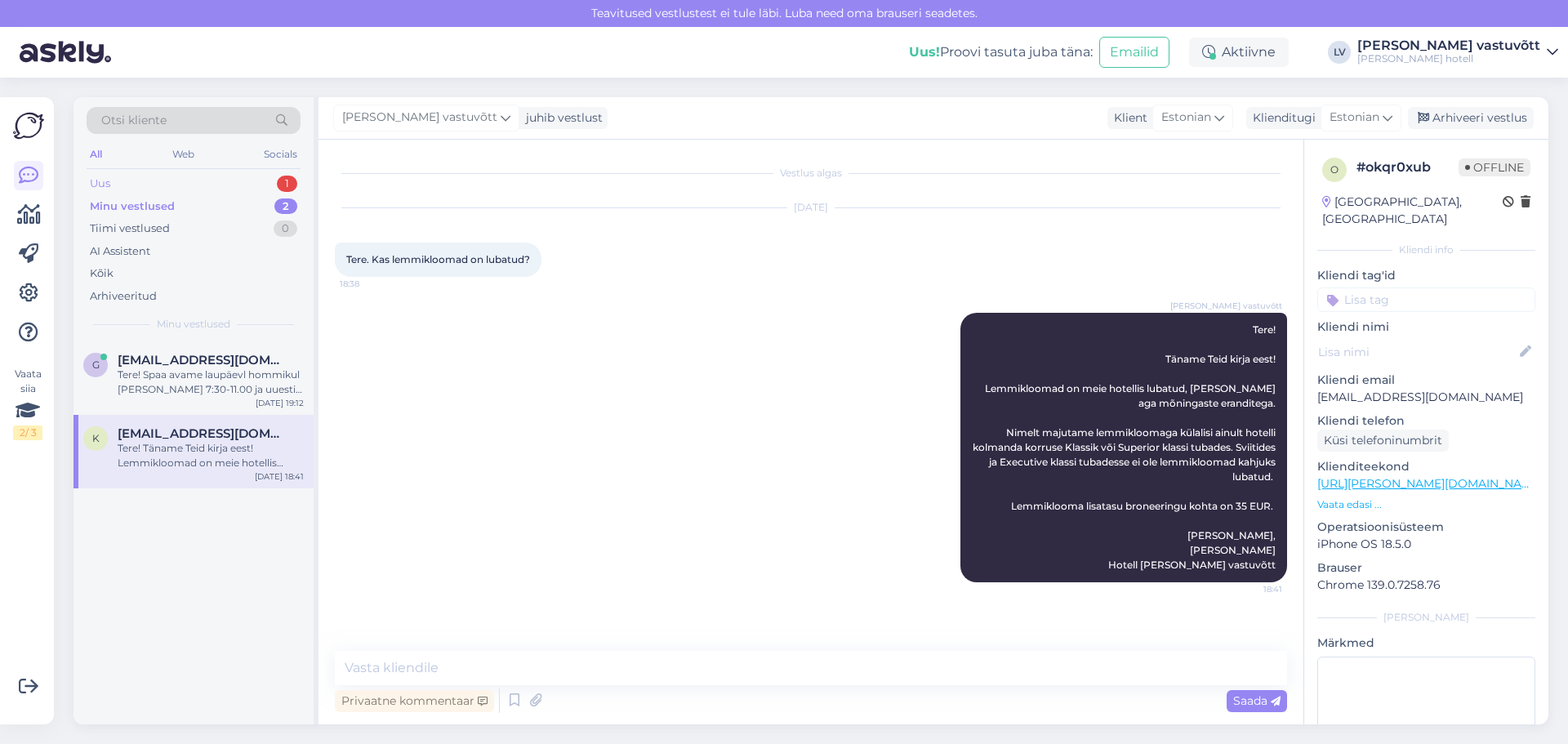
click at [172, 183] on div "Uus 1" at bounding box center [193, 184] width 214 height 23
